Goal: Transaction & Acquisition: Purchase product/service

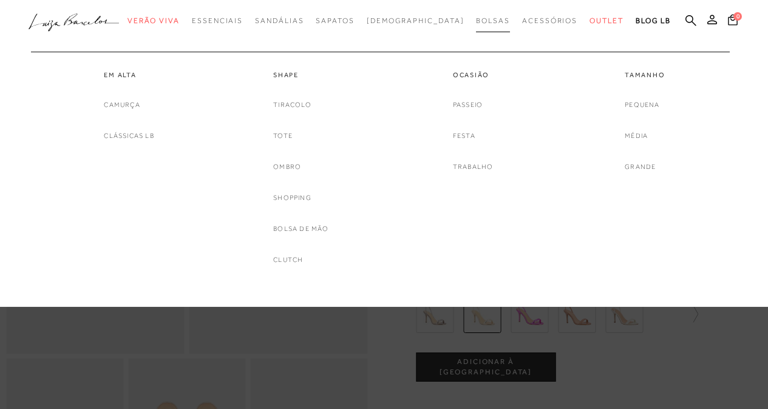
click at [476, 20] on span "Bolsas" at bounding box center [493, 20] width 34 height 9
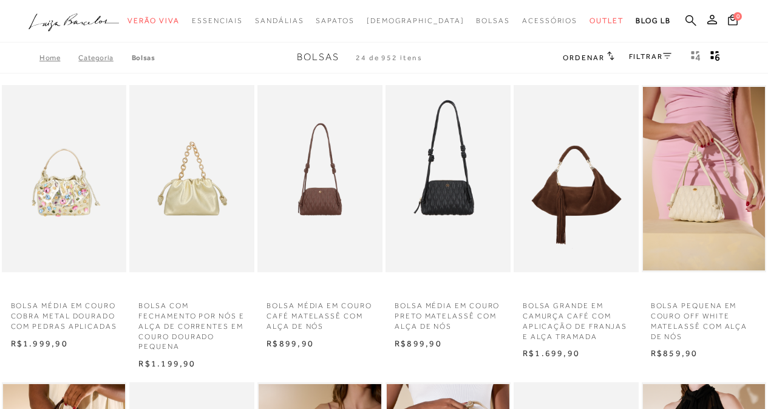
click at [692, 18] on icon at bounding box center [691, 20] width 11 height 11
click at [694, 18] on icon at bounding box center [691, 20] width 11 height 11
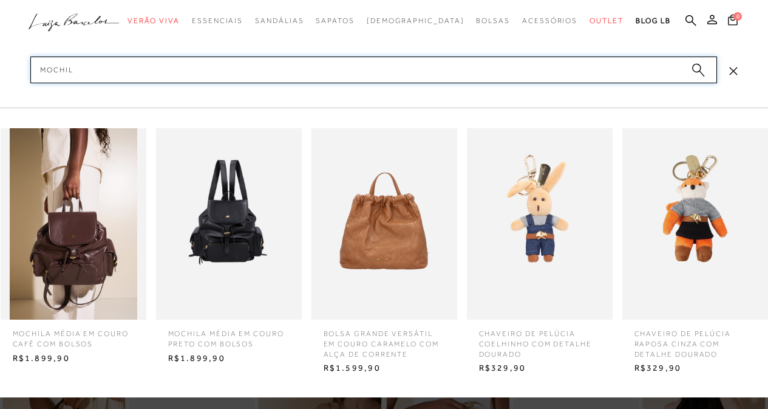
type input "mochil"
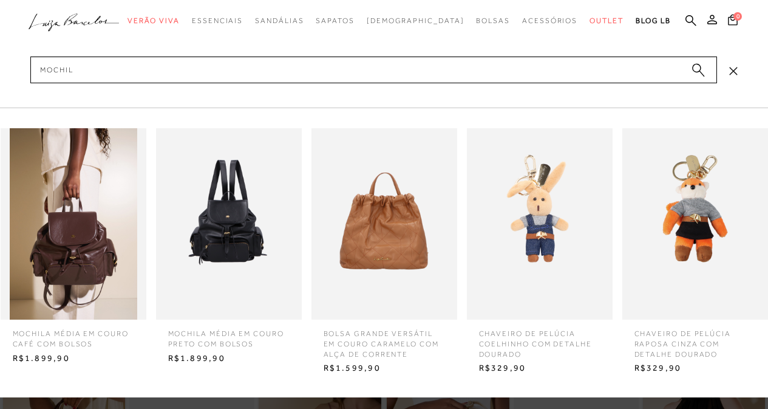
click at [66, 240] on img at bounding box center [74, 223] width 146 height 191
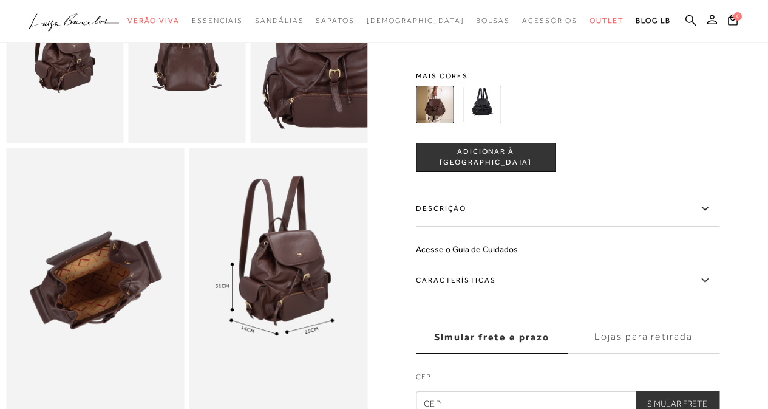
scroll to position [425, 0]
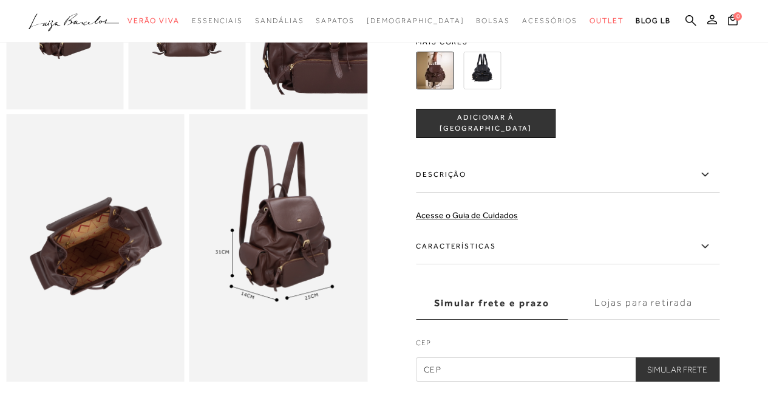
click at [711, 182] on icon at bounding box center [705, 174] width 15 height 15
click at [0, 0] on input "Descrição" at bounding box center [0, 0] width 0 height 0
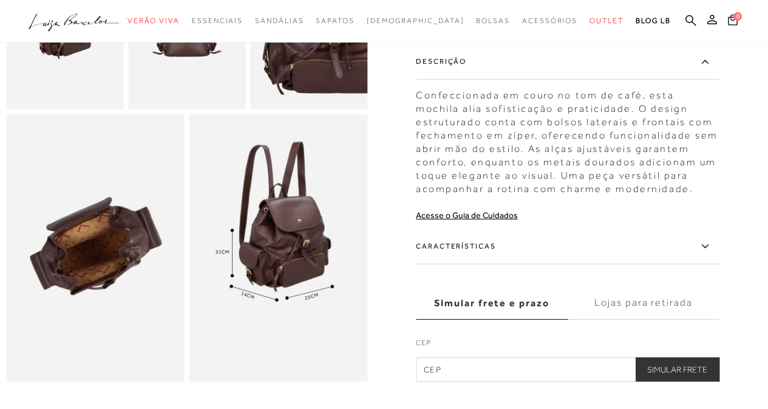
click at [712, 254] on icon at bounding box center [705, 246] width 15 height 15
click at [0, 0] on input "Características" at bounding box center [0, 0] width 0 height 0
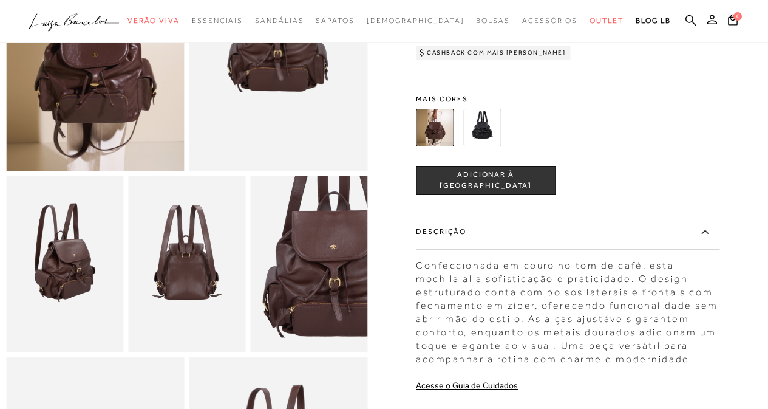
scroll to position [0, 0]
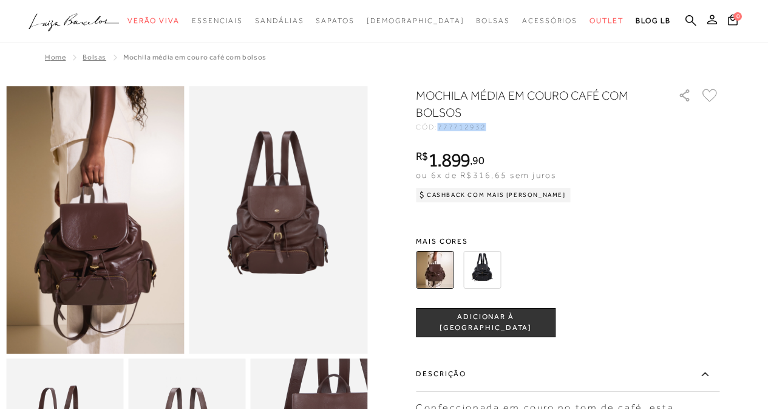
drag, startPoint x: 445, startPoint y: 126, endPoint x: 494, endPoint y: 130, distance: 49.4
click at [494, 130] on div "CÓD: 777712932" at bounding box center [537, 126] width 243 height 7
copy span "777712932"
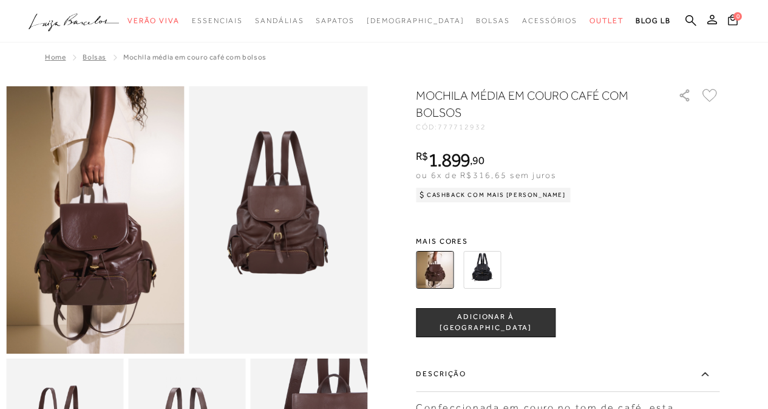
drag, startPoint x: 479, startPoint y: 126, endPoint x: 446, endPoint y: 126, distance: 33.4
click at [446, 126] on span "777712932" at bounding box center [462, 127] width 49 height 9
copy span "7777129"
click at [491, 124] on div "CÓD: 777712932" at bounding box center [537, 126] width 243 height 7
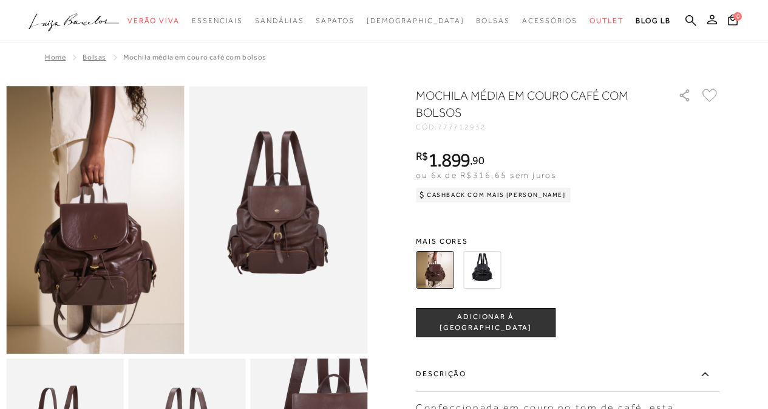
click at [491, 124] on div "CÓD: 777712932" at bounding box center [537, 126] width 243 height 7
drag, startPoint x: 488, startPoint y: 126, endPoint x: 465, endPoint y: 129, distance: 23.8
click at [465, 129] on span "777712932" at bounding box center [462, 127] width 49 height 9
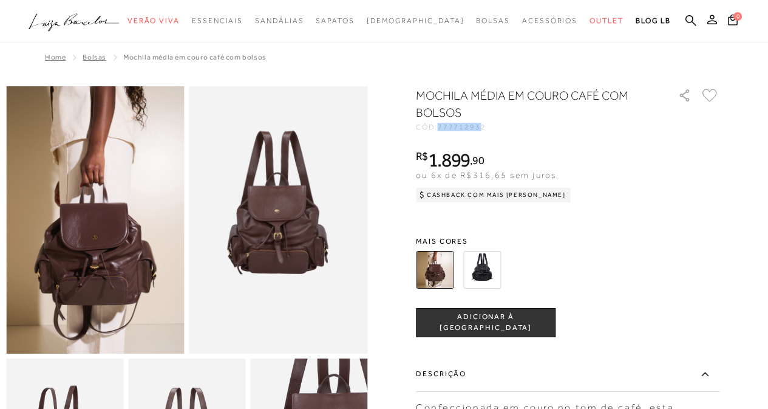
drag, startPoint x: 444, startPoint y: 126, endPoint x: 463, endPoint y: 133, distance: 20.8
click at [485, 129] on div "CÓD: 777712932" at bounding box center [537, 126] width 243 height 7
drag, startPoint x: 519, startPoint y: 137, endPoint x: 496, endPoint y: 135, distance: 23.1
drag, startPoint x: 445, startPoint y: 126, endPoint x: 496, endPoint y: 128, distance: 51.0
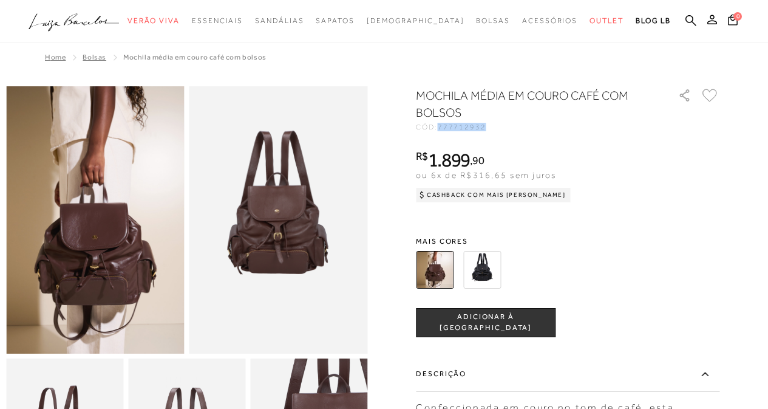
click at [496, 128] on div "CÓD: 777712932" at bounding box center [537, 126] width 243 height 7
copy span "777712932"
click at [468, 125] on span "777712932" at bounding box center [462, 127] width 49 height 9
